Goal: Information Seeking & Learning: Compare options

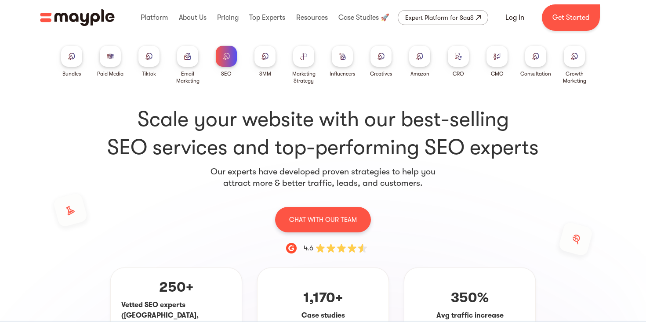
click at [303, 61] on div at bounding box center [303, 56] width 21 height 21
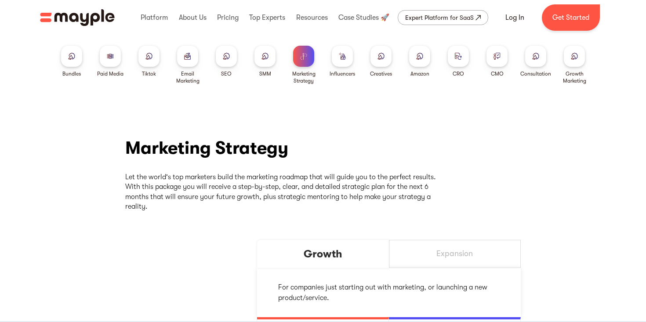
click at [341, 60] on div at bounding box center [342, 56] width 21 height 21
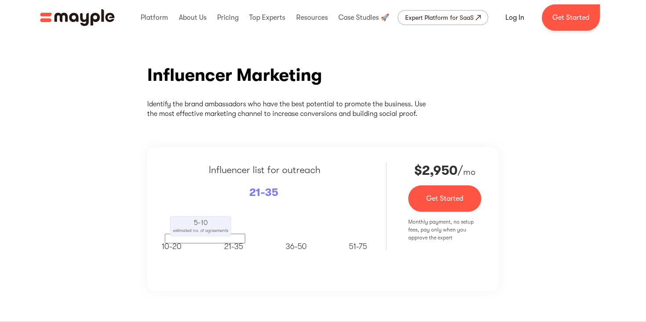
scroll to position [71, 0]
